Goal: Task Accomplishment & Management: Use online tool/utility

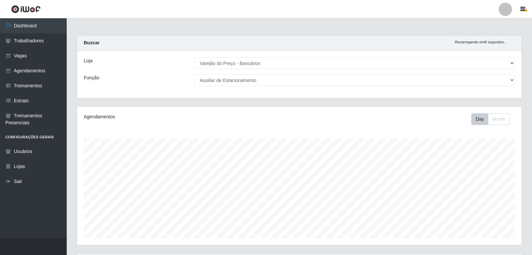
select select "157"
select select "4"
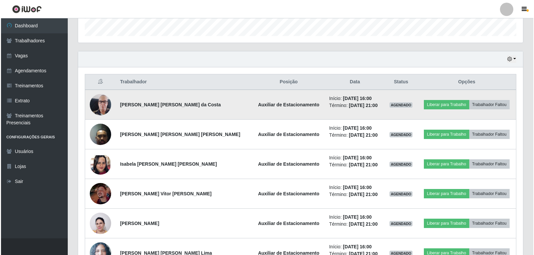
scroll to position [236, 0]
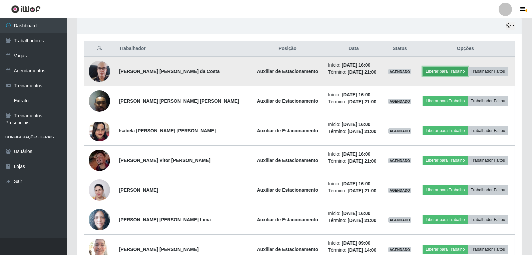
click at [436, 68] on button "Liberar para Trabalho" at bounding box center [445, 71] width 45 height 9
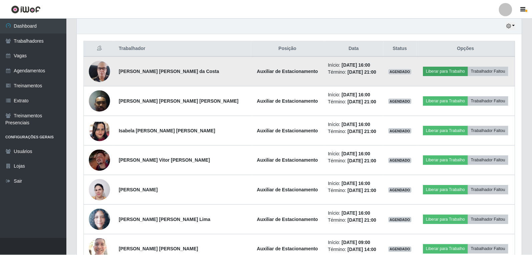
scroll to position [139, 442]
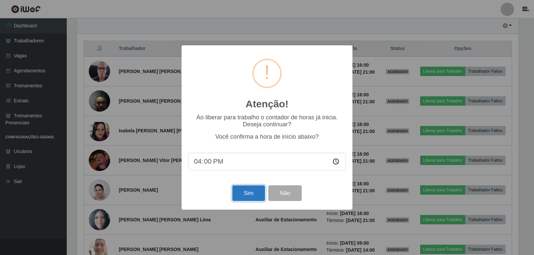
click at [245, 194] on button "Sim" at bounding box center [248, 194] width 32 height 16
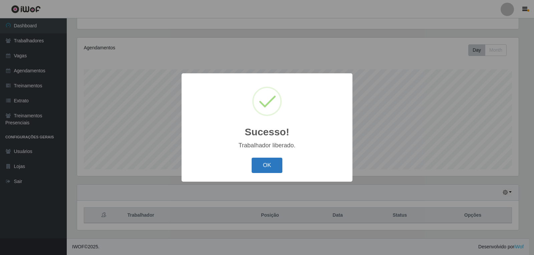
click at [264, 162] on button "OK" at bounding box center [267, 166] width 31 height 16
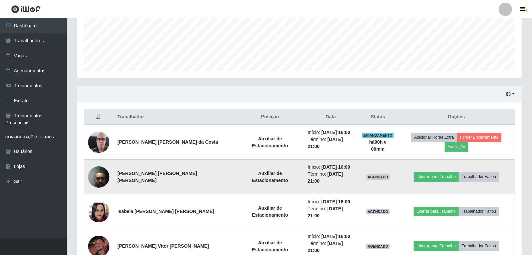
scroll to position [169, 0]
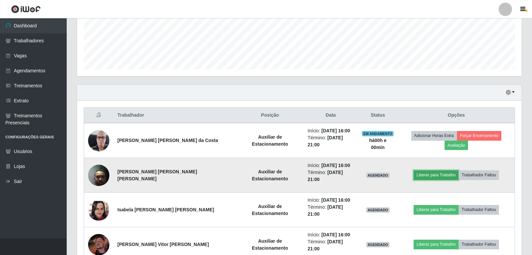
click at [423, 171] on button "Liberar para Trabalho" at bounding box center [436, 175] width 45 height 9
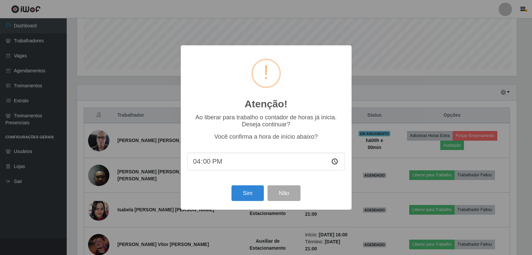
scroll to position [139, 442]
click at [249, 196] on button "Sim" at bounding box center [248, 194] width 32 height 16
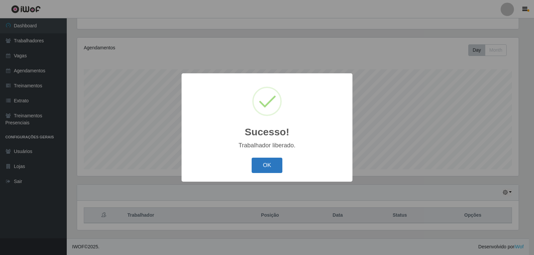
click at [275, 158] on button "OK" at bounding box center [267, 166] width 31 height 16
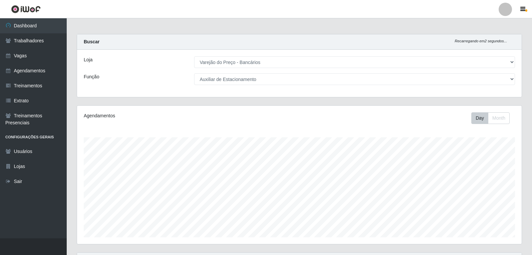
scroll to position [0, 0]
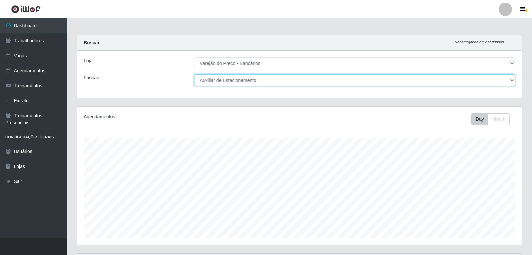
click at [236, 80] on select "[Selecione...] Auxiliar de Estacionamento Auxiliar de Estacionamento + Auxiliar…" at bounding box center [354, 80] width 321 height 12
click at [194, 74] on select "[Selecione...] Auxiliar de Estacionamento Auxiliar de Estacionamento + Auxiliar…" at bounding box center [354, 80] width 321 height 12
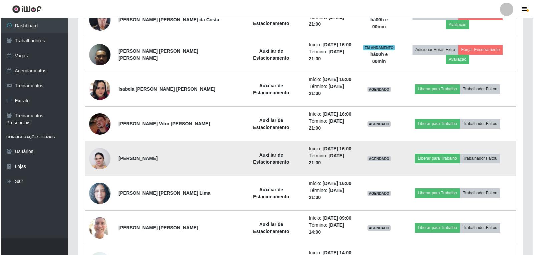
scroll to position [300, 0]
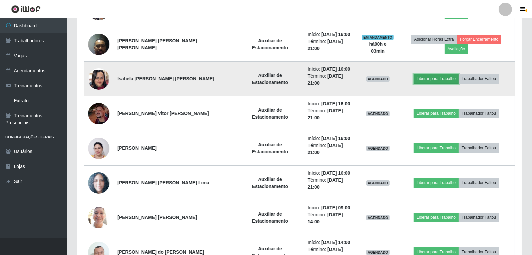
click at [423, 74] on button "Liberar para Trabalho" at bounding box center [436, 78] width 45 height 9
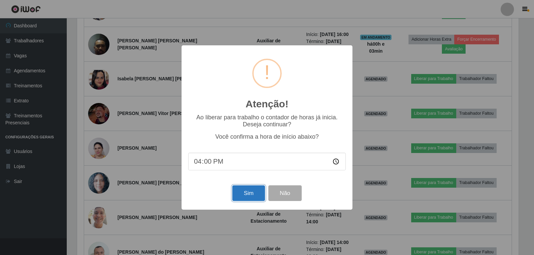
click at [251, 193] on button "Sim" at bounding box center [248, 194] width 32 height 16
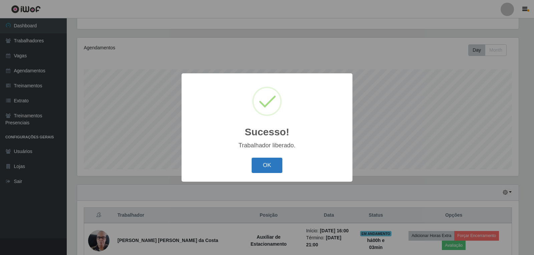
click at [273, 165] on button "OK" at bounding box center [267, 166] width 31 height 16
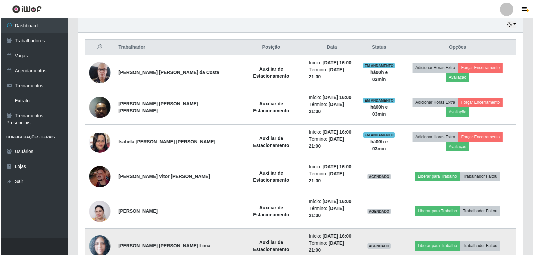
scroll to position [269, 0]
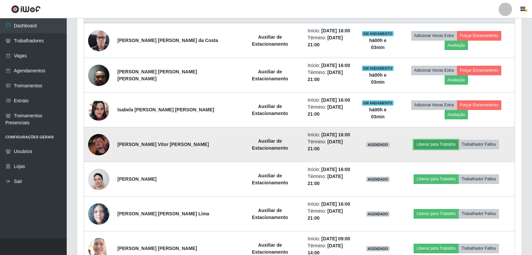
click at [420, 140] on button "Liberar para Trabalho" at bounding box center [436, 144] width 45 height 9
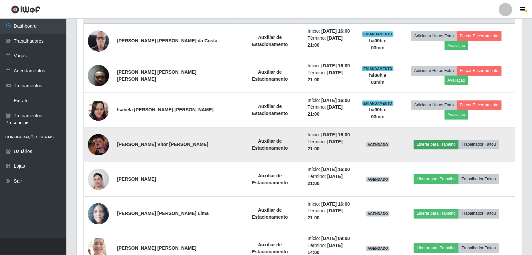
scroll to position [139, 442]
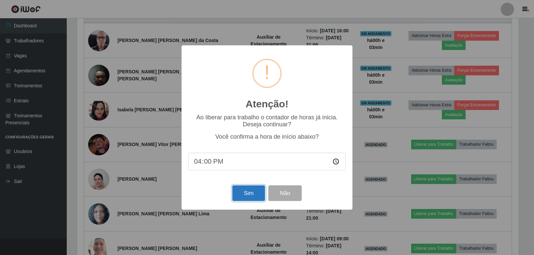
click at [254, 193] on button "Sim" at bounding box center [248, 194] width 32 height 16
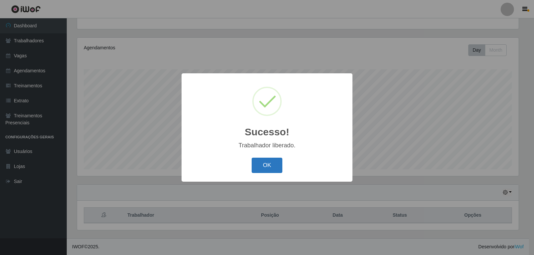
click at [270, 169] on button "OK" at bounding box center [267, 166] width 31 height 16
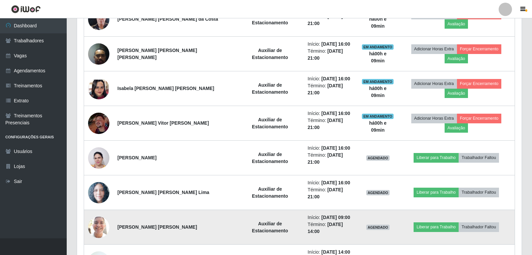
scroll to position [303, 0]
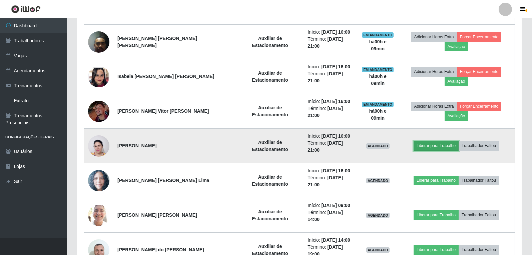
click at [424, 141] on button "Liberar para Trabalho" at bounding box center [436, 145] width 45 height 9
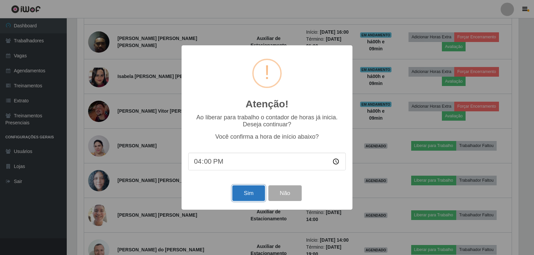
click at [254, 196] on button "Sim" at bounding box center [248, 194] width 32 height 16
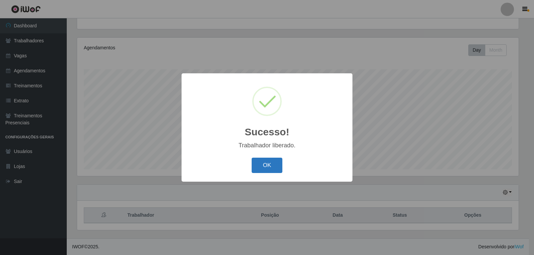
click at [261, 165] on button "OK" at bounding box center [267, 166] width 31 height 16
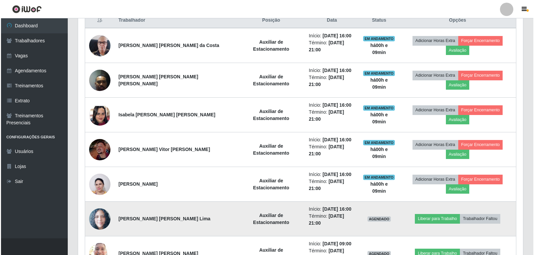
scroll to position [303, 0]
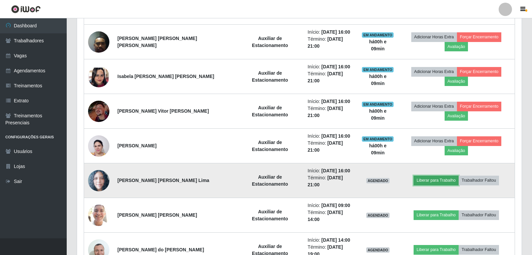
click at [432, 176] on button "Liberar para Trabalho" at bounding box center [436, 180] width 45 height 9
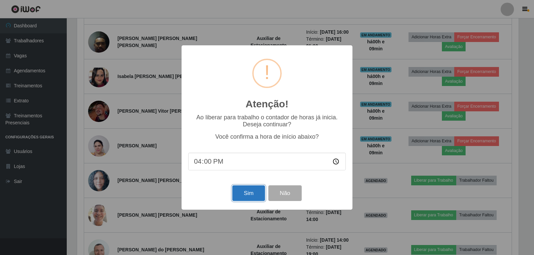
click at [248, 198] on button "Sim" at bounding box center [248, 194] width 32 height 16
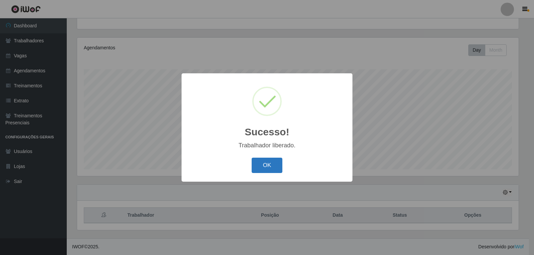
click at [259, 169] on button "OK" at bounding box center [267, 166] width 31 height 16
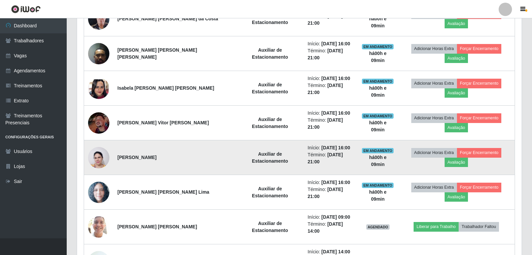
scroll to position [303, 0]
